Goal: Task Accomplishment & Management: Manage account settings

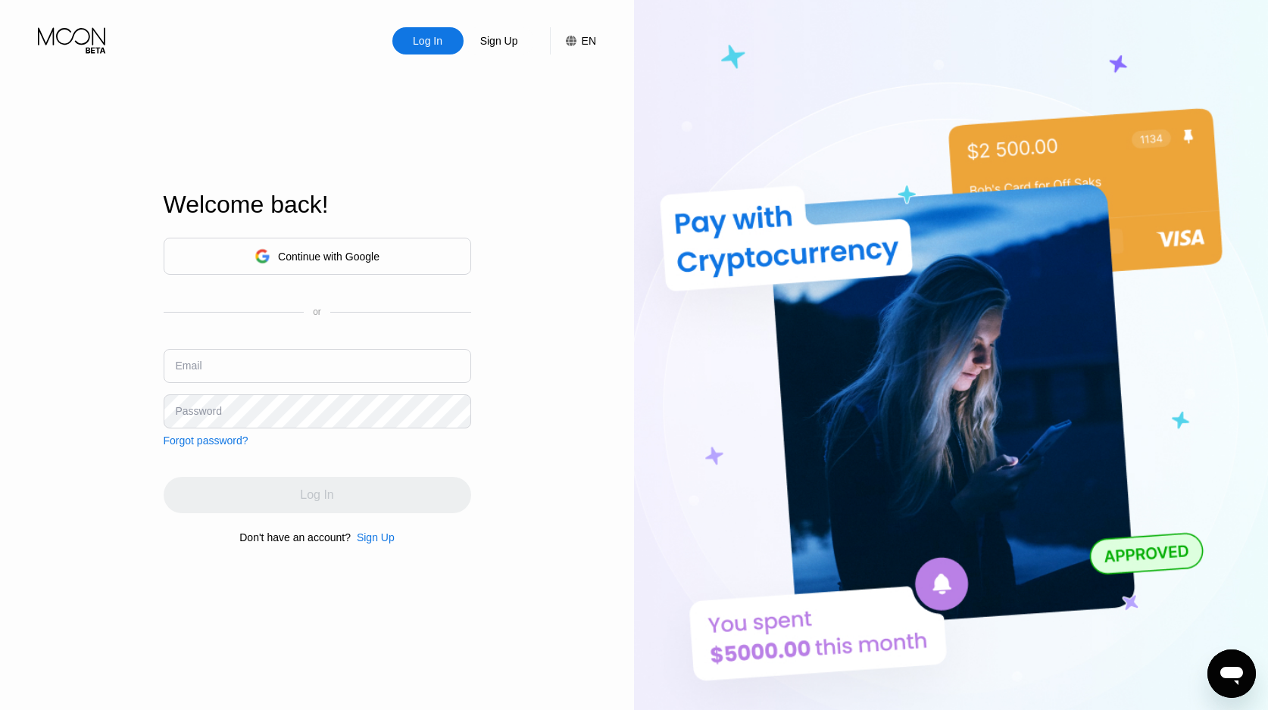
click at [242, 345] on div "Continue with Google or Email Password Forgot password?" at bounding box center [317, 342] width 307 height 209
click at [243, 359] on input "text" at bounding box center [317, 366] width 307 height 34
paste input "[EMAIL_ADDRESS][DOMAIN_NAME]"
type input "[EMAIL_ADDRESS][DOMAIN_NAME]"
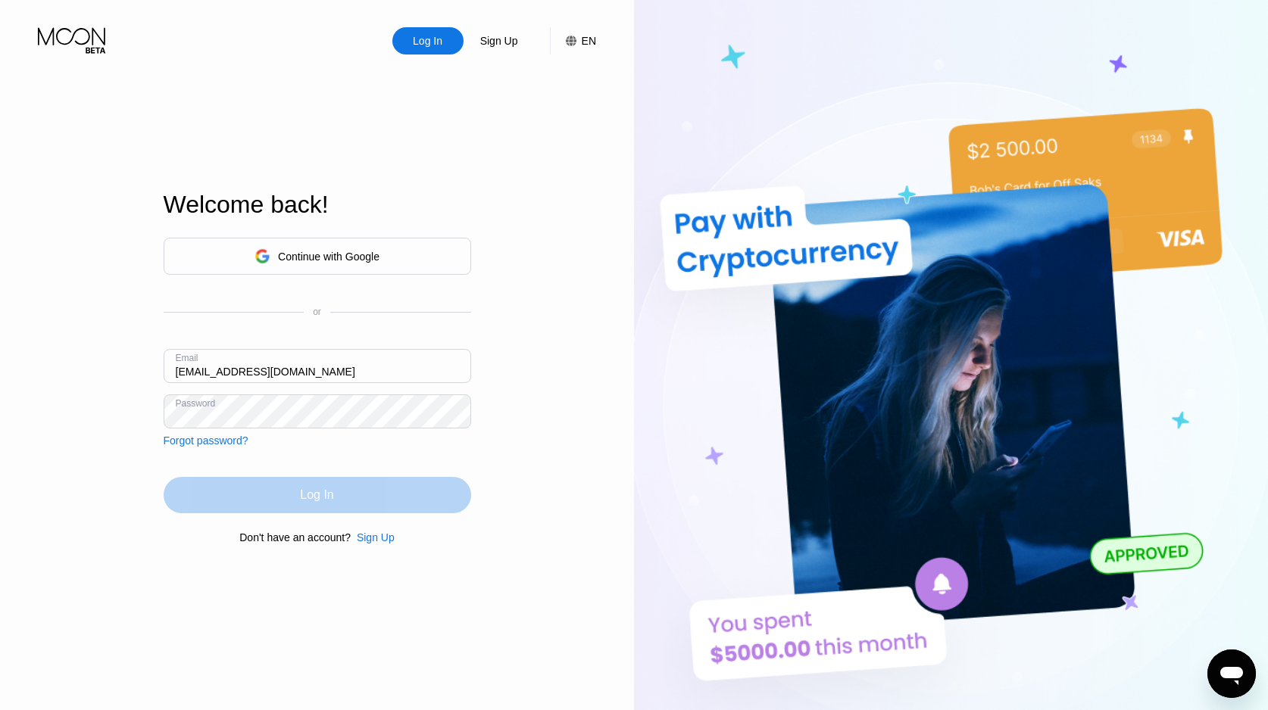
click at [303, 503] on div "Log In" at bounding box center [316, 495] width 33 height 15
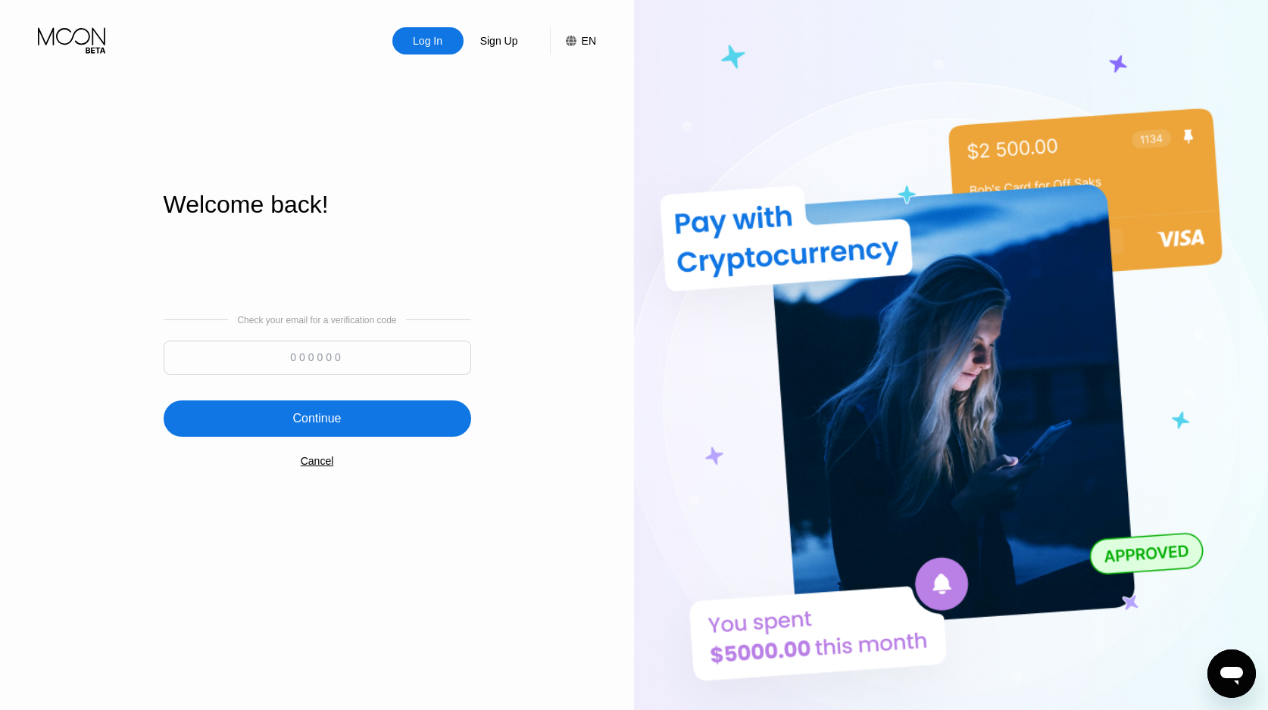
click at [323, 363] on input at bounding box center [317, 358] width 307 height 34
paste input "558973"
type input "558973"
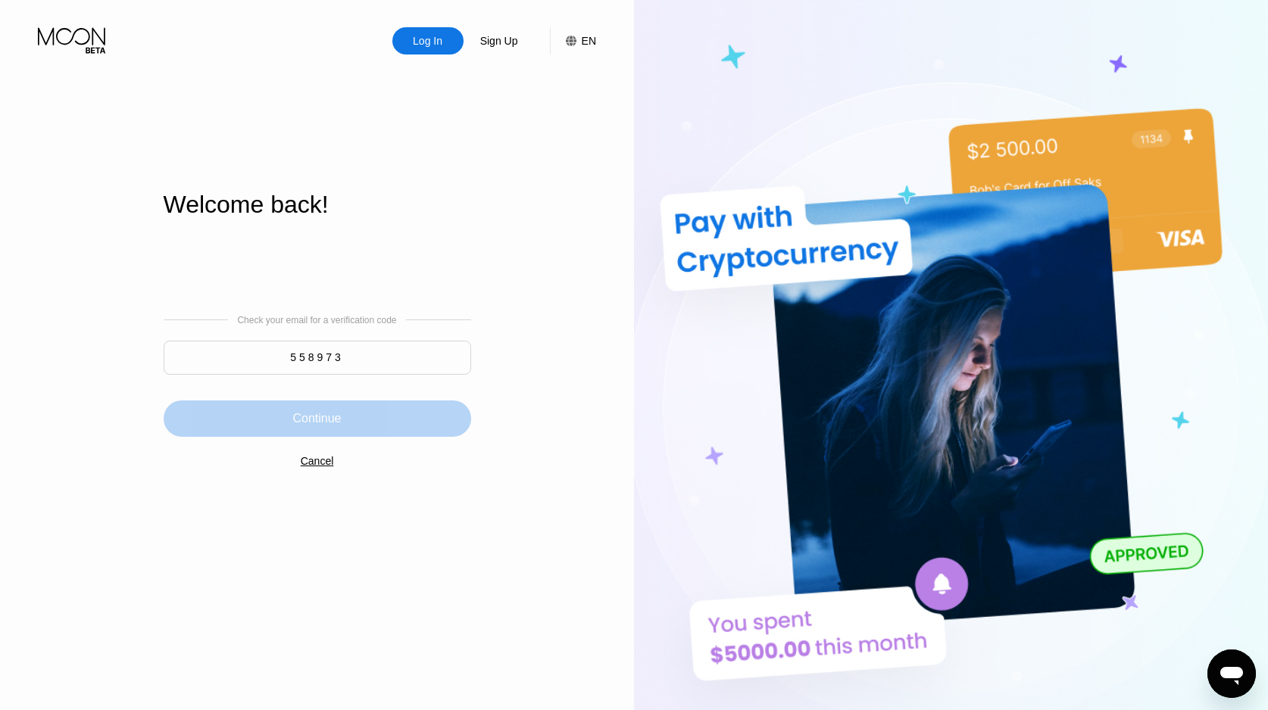
click at [308, 419] on div "Continue" at bounding box center [316, 418] width 48 height 15
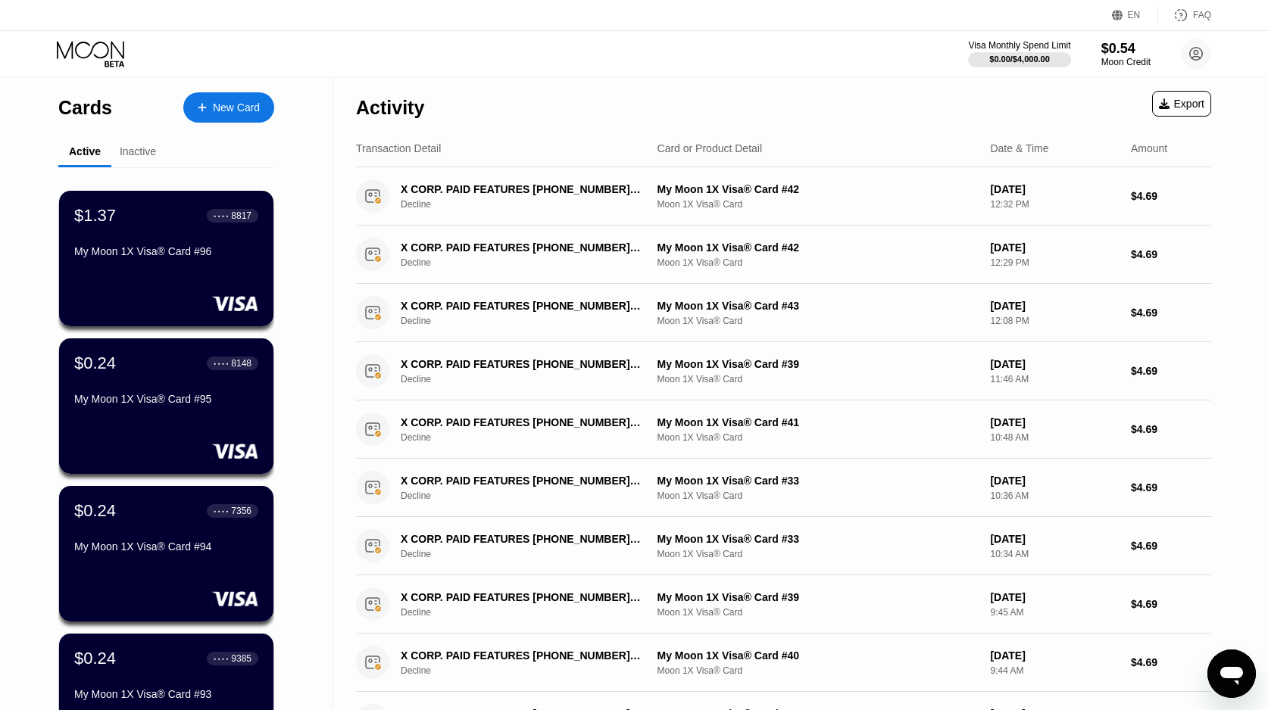
click at [1188, 53] on circle at bounding box center [1196, 54] width 30 height 30
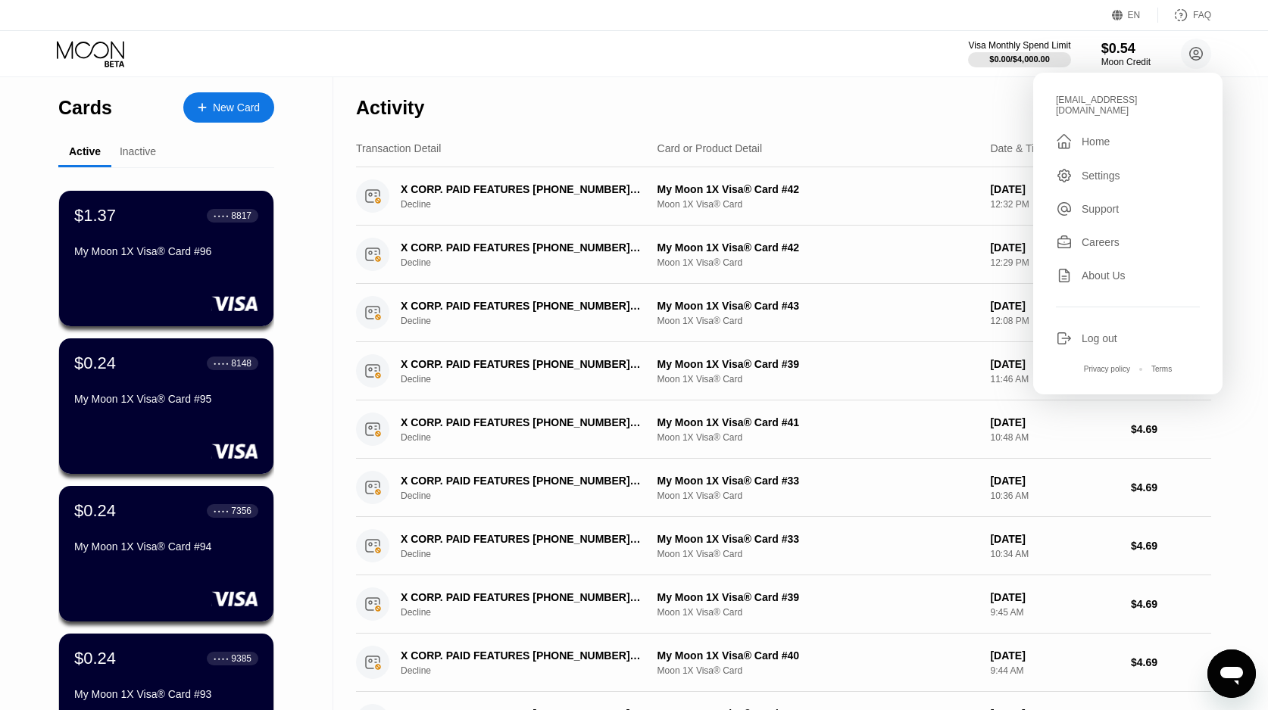
click at [1094, 345] on div "Log out" at bounding box center [1099, 338] width 36 height 12
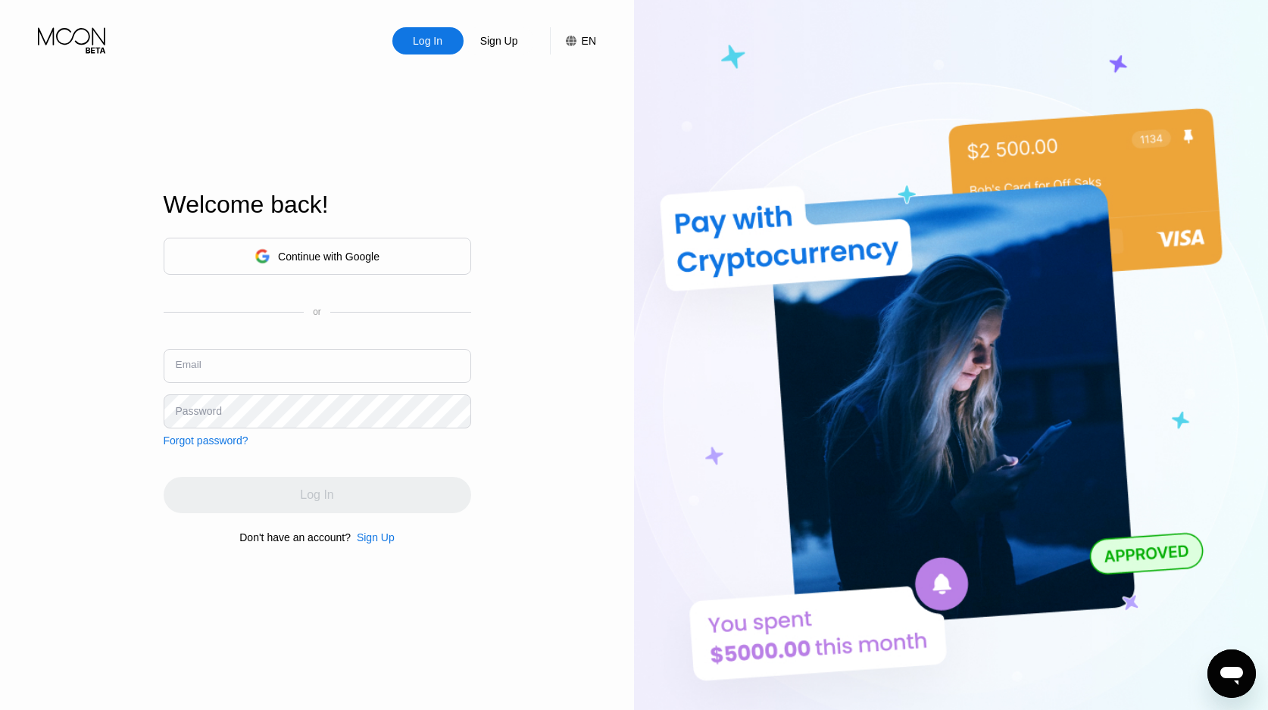
click at [223, 371] on input "text" at bounding box center [317, 366] width 307 height 34
paste input "johnhamed2012@mailkv.com rcqjukuuS!3256 rcqjukuuS!3256_"
click at [422, 369] on input "johnhamed2012@mailkv.com rcqjukuuS!3256 rcqjukuuS!3256_" at bounding box center [317, 366] width 307 height 34
drag, startPoint x: 422, startPoint y: 369, endPoint x: 489, endPoint y: 367, distance: 67.4
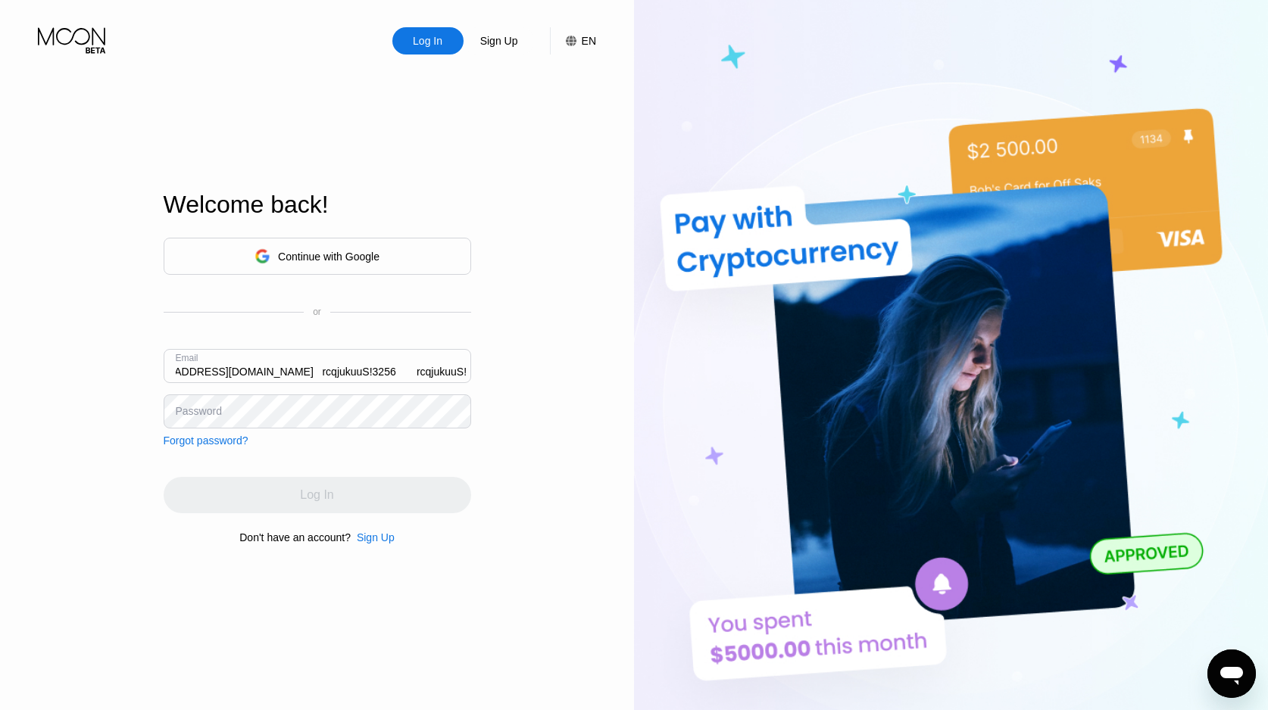
click at [489, 367] on div "Log In Sign Up EN Language Select an item Save Welcome back! Continue with Goog…" at bounding box center [317, 391] width 634 height 782
click at [373, 370] on input "johnhamed2012@mailkv.com rcqjukuuS!3256" at bounding box center [317, 366] width 307 height 34
drag, startPoint x: 373, startPoint y: 370, endPoint x: 401, endPoint y: 370, distance: 27.3
click at [401, 370] on input "johnhamed2012@mailkv.com rcqjukuuS!3256" at bounding box center [317, 366] width 307 height 34
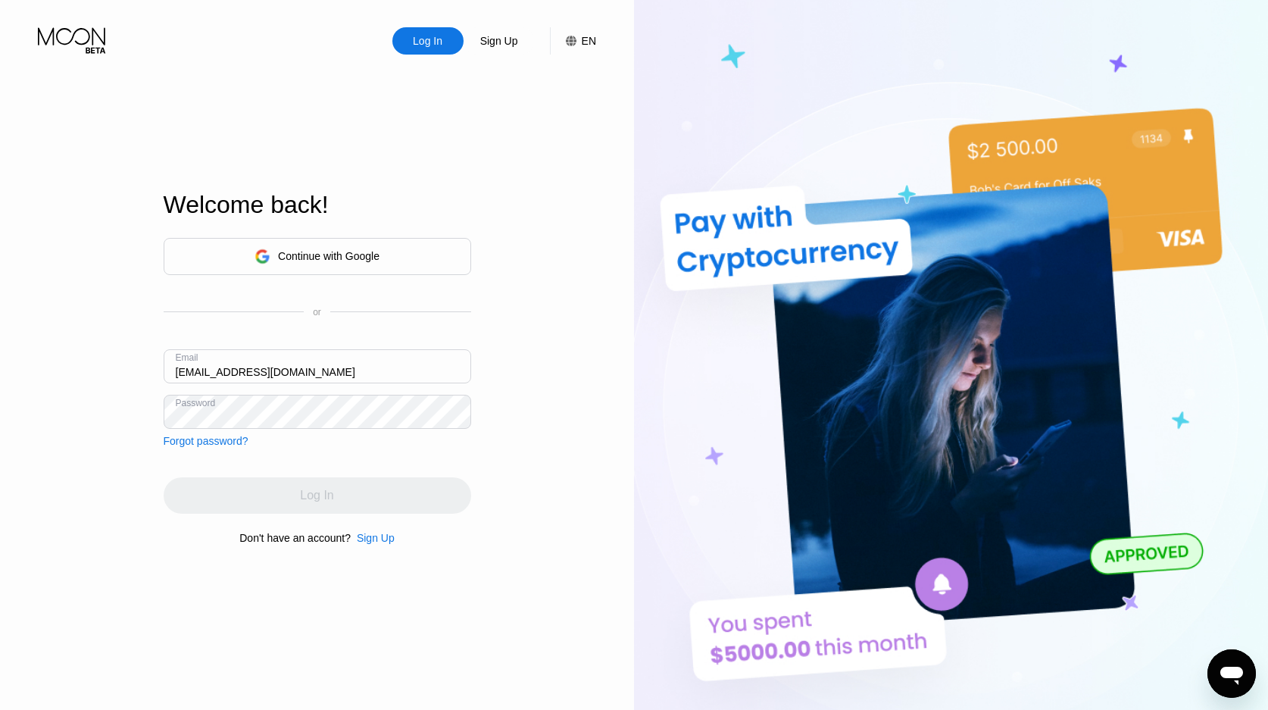
click at [327, 367] on input "johnhamed2012@mailkv.com" at bounding box center [317, 366] width 307 height 34
click at [319, 376] on input "johnhamed2012@mailkv.com" at bounding box center [317, 366] width 307 height 34
drag, startPoint x: 319, startPoint y: 376, endPoint x: 396, endPoint y: 370, distance: 77.5
click at [396, 370] on input "johnhamed2012@mailkv.com" at bounding box center [317, 366] width 307 height 34
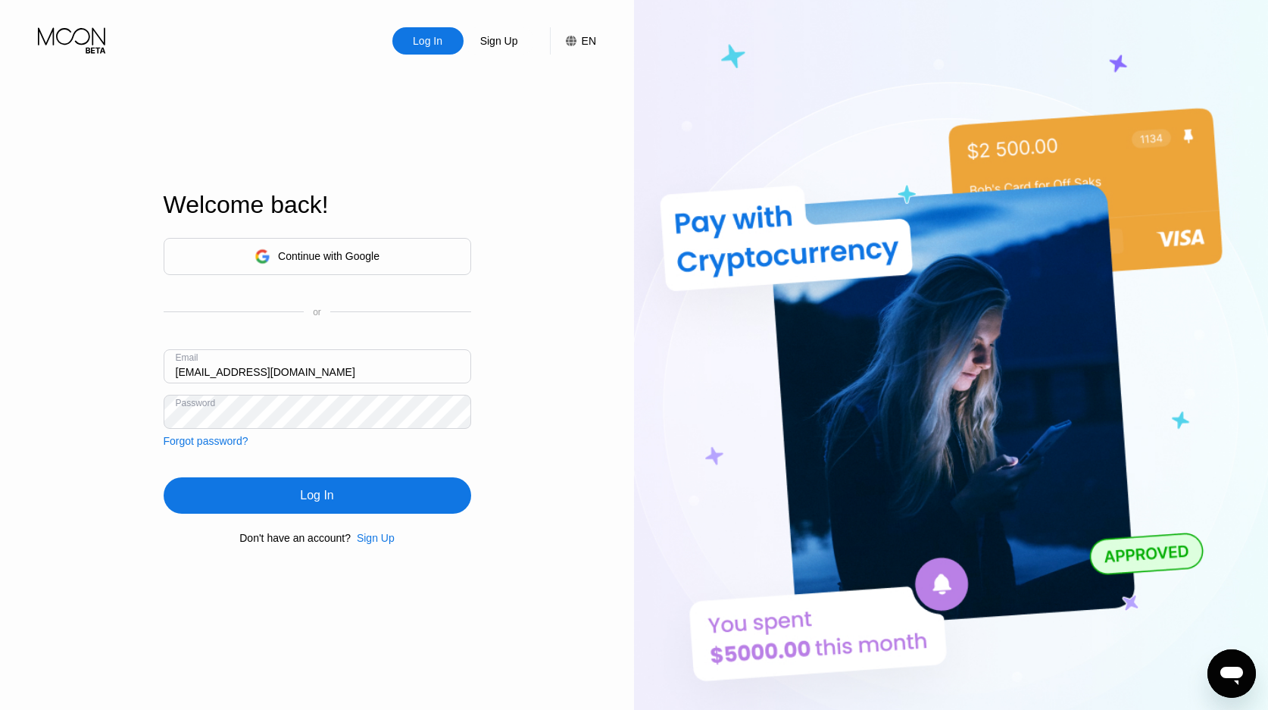
click at [264, 374] on input "johnhamed2012@mailkv.com" at bounding box center [317, 366] width 307 height 34
type input "johnhamed2012@mailkv.com"
drag, startPoint x: 294, startPoint y: 498, endPoint x: 299, endPoint y: 492, distance: 8.1
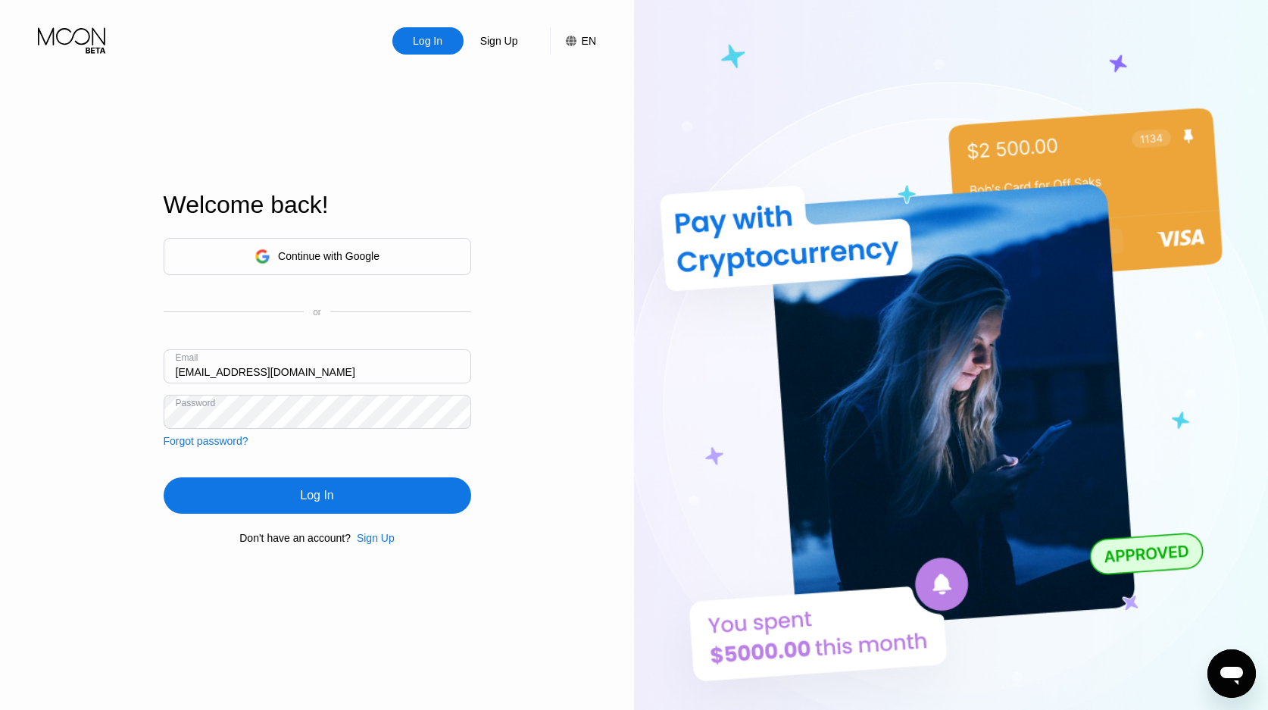
click at [296, 495] on div "Log In" at bounding box center [317, 495] width 307 height 36
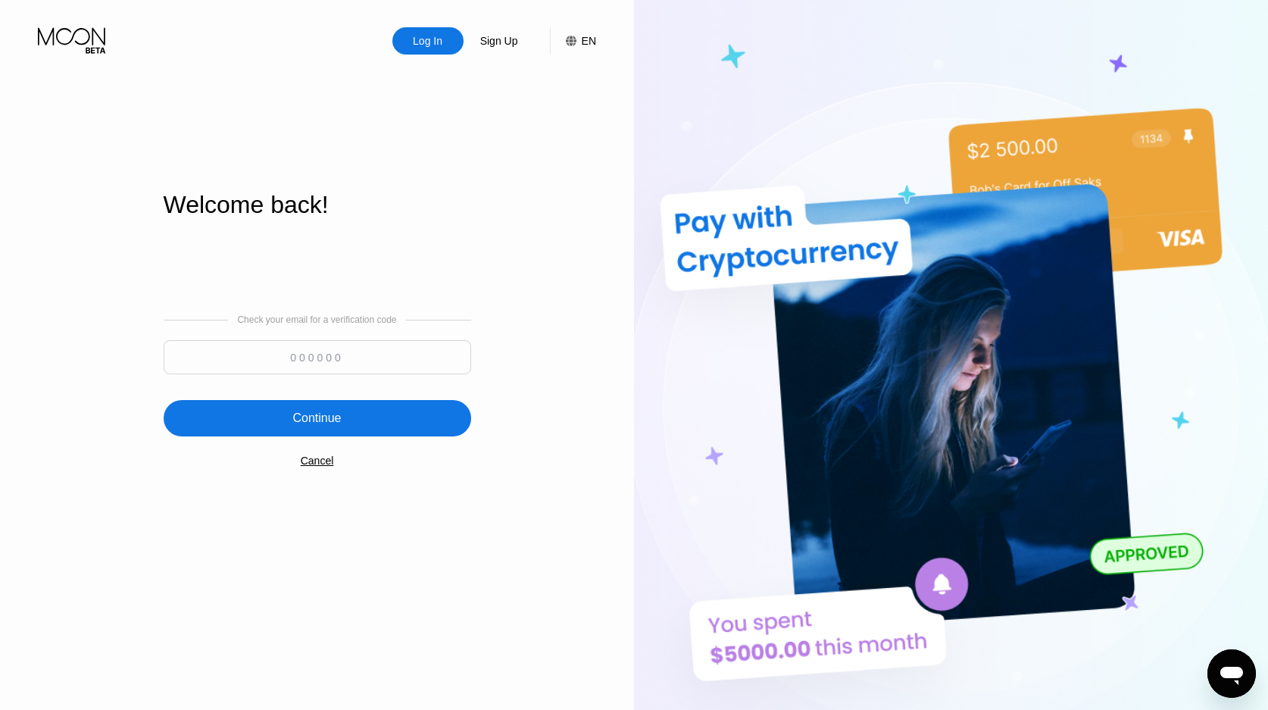
click at [310, 467] on div "Cancel" at bounding box center [317, 460] width 33 height 12
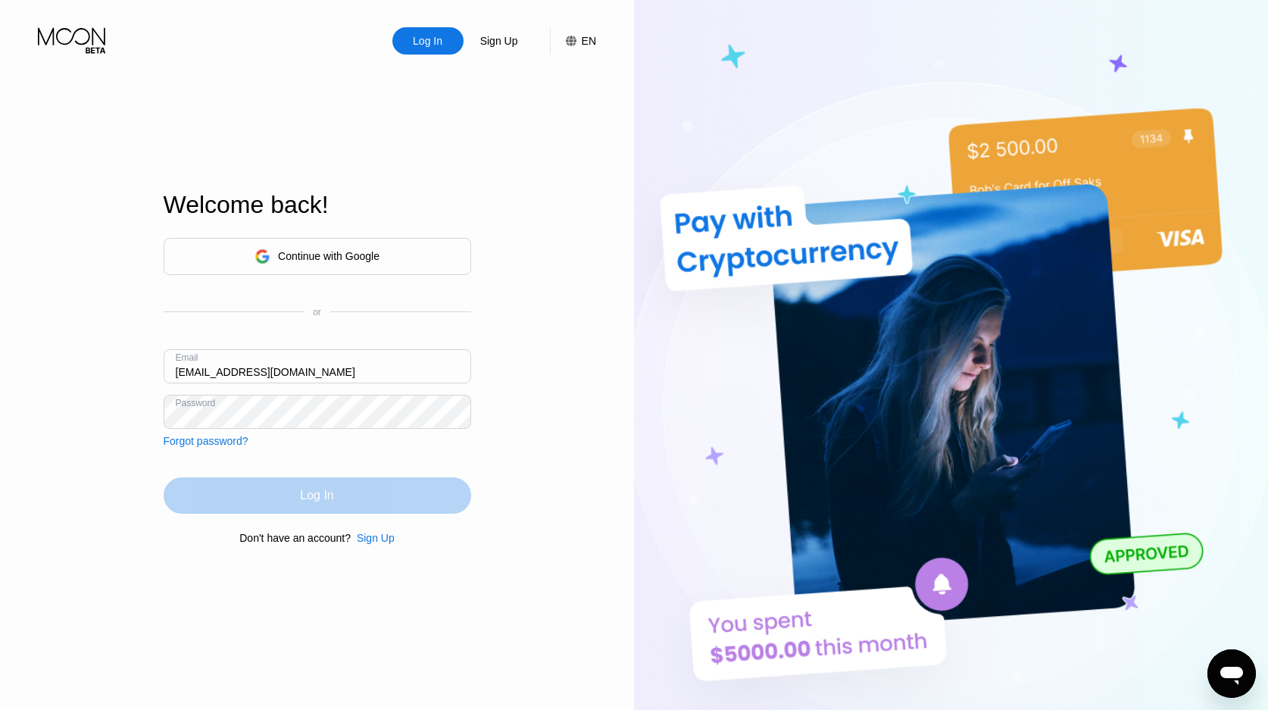
click at [292, 489] on div "Log In" at bounding box center [317, 495] width 307 height 36
